Goal: Task Accomplishment & Management: Use online tool/utility

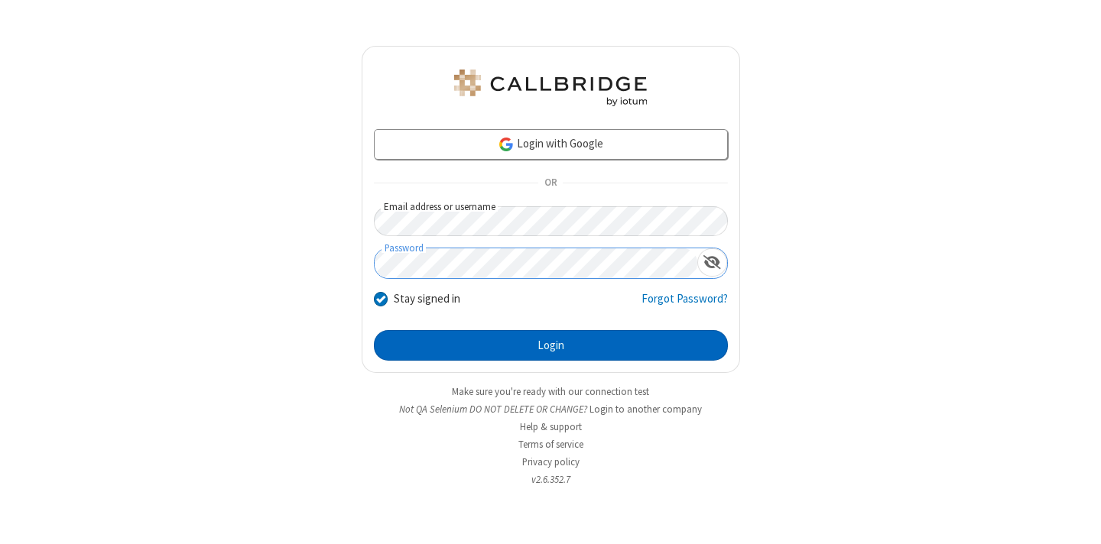
click at [550, 345] on button "Login" at bounding box center [551, 345] width 354 height 31
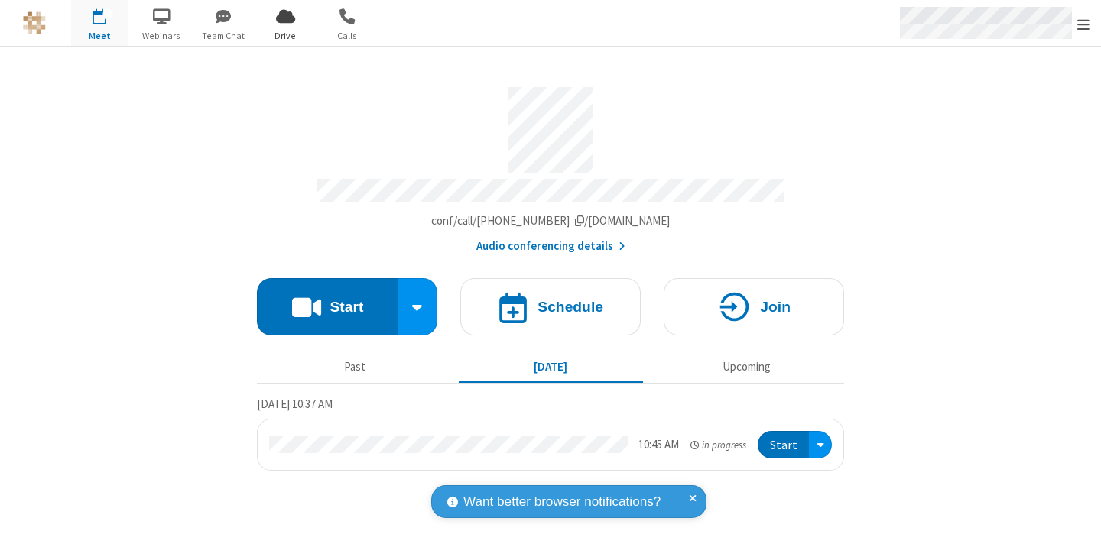
click at [1083, 24] on span "Open menu" at bounding box center [1083, 24] width 12 height 15
click at [285, 35] on span "Drive" at bounding box center [285, 36] width 57 height 14
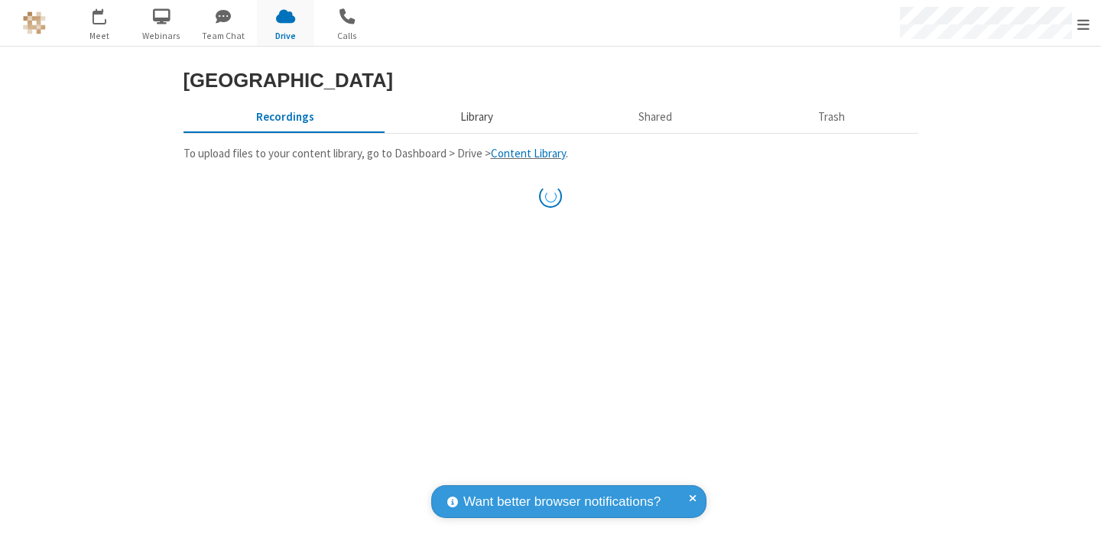
click at [474, 131] on button "Library" at bounding box center [476, 116] width 179 height 29
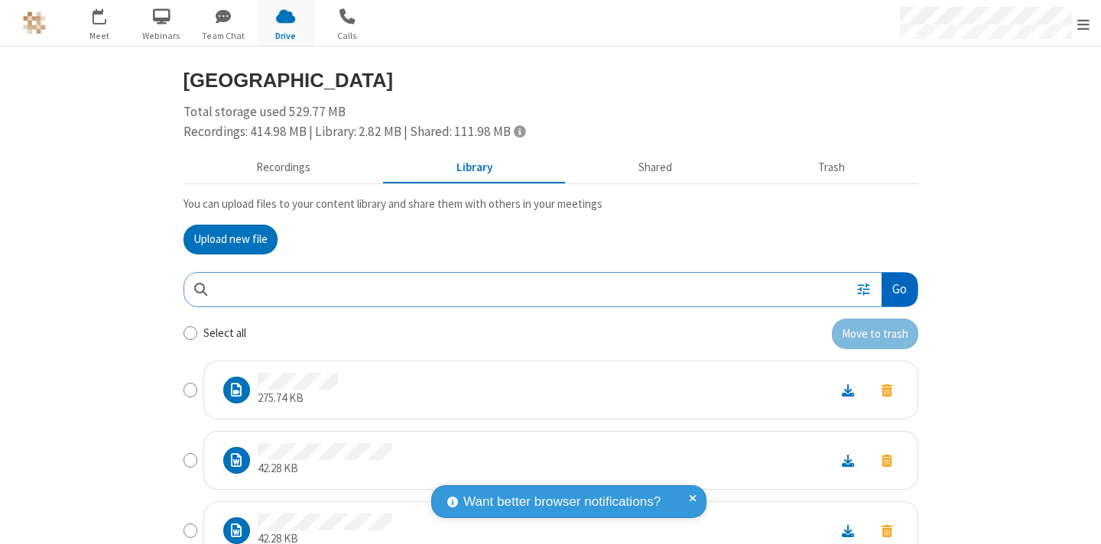
click at [893, 289] on button "Go" at bounding box center [898, 290] width 35 height 34
click at [230, 239] on button "Upload new file" at bounding box center [230, 240] width 94 height 31
